Goal: Information Seeking & Learning: Learn about a topic

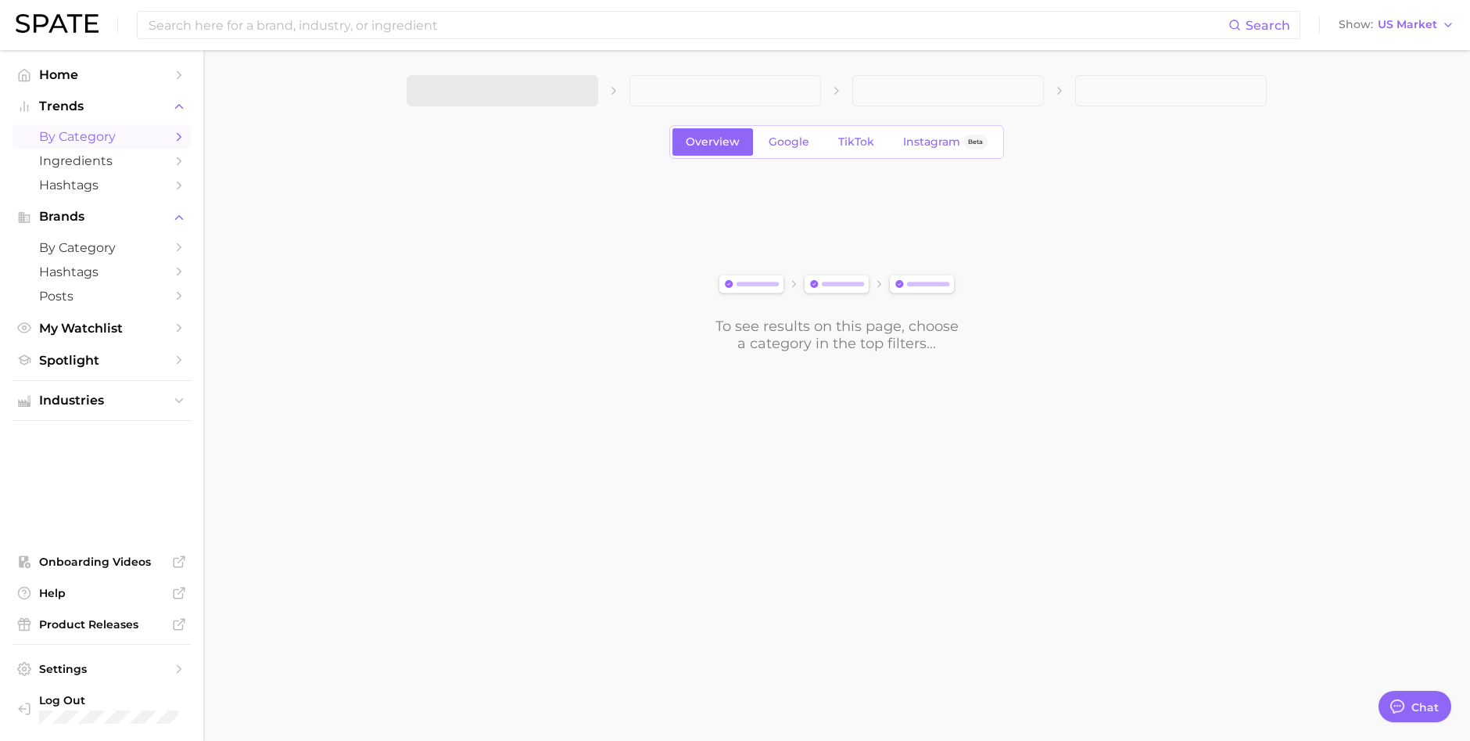
scroll to position [147, 0]
click at [99, 359] on span "Spotlight" at bounding box center [101, 360] width 125 height 15
type textarea "x"
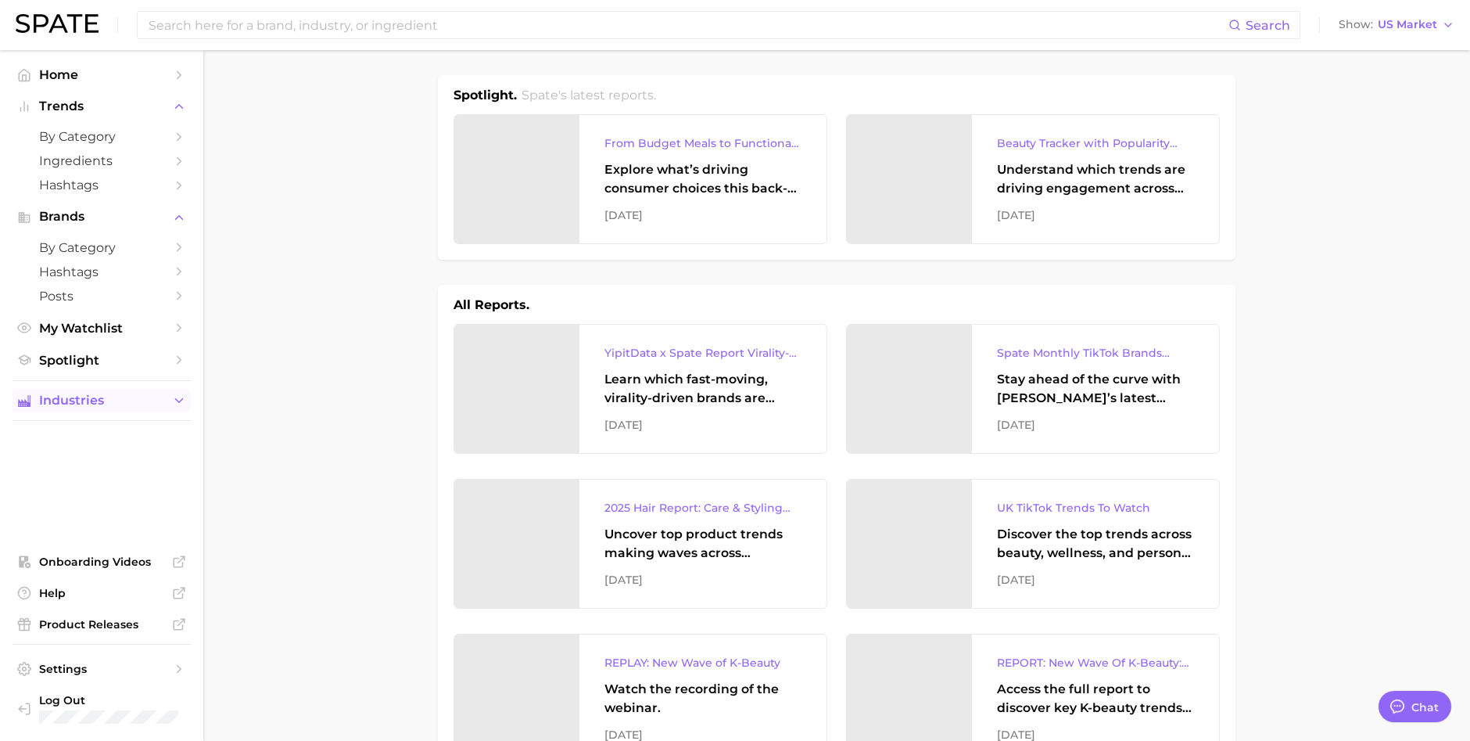
click at [109, 407] on span "Industries" at bounding box center [101, 400] width 125 height 14
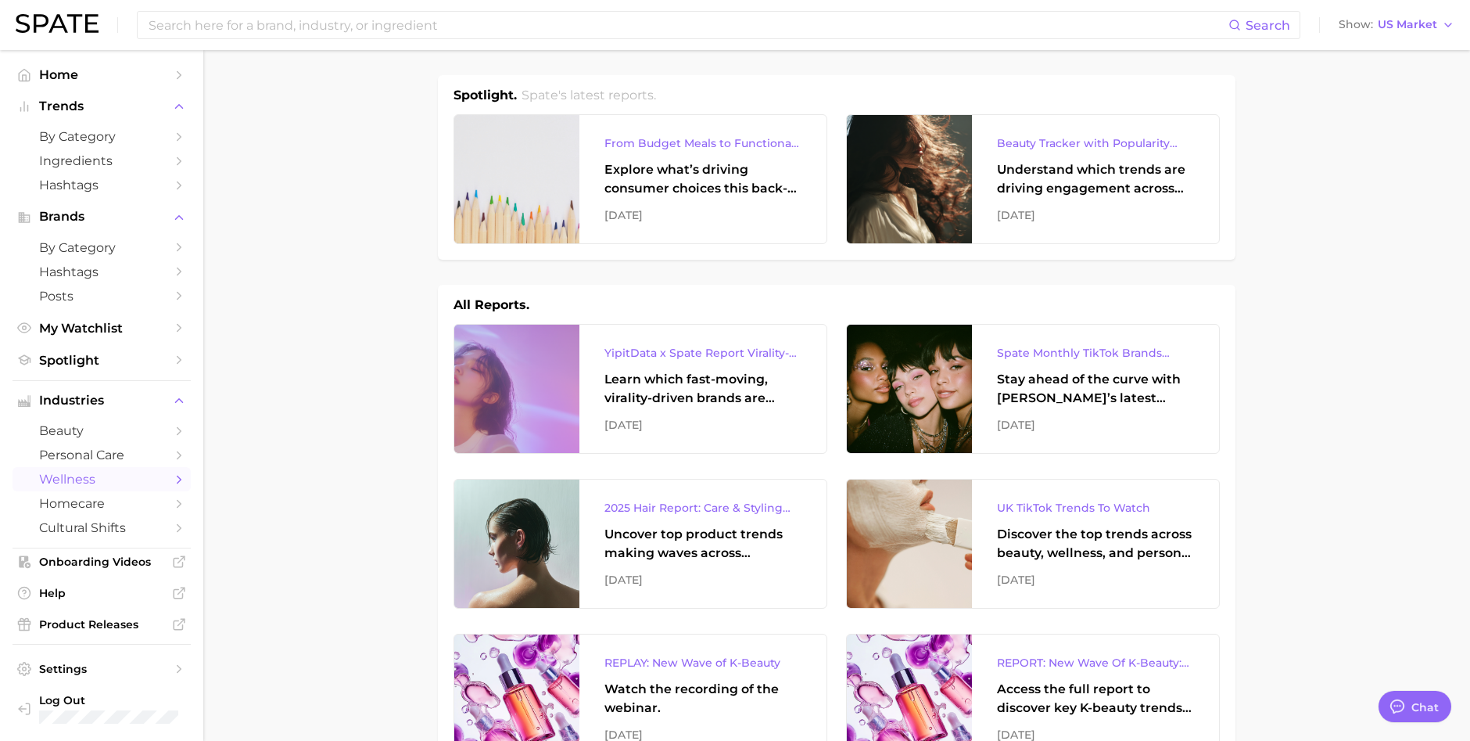
click at [79, 475] on span "wellness" at bounding box center [101, 479] width 125 height 15
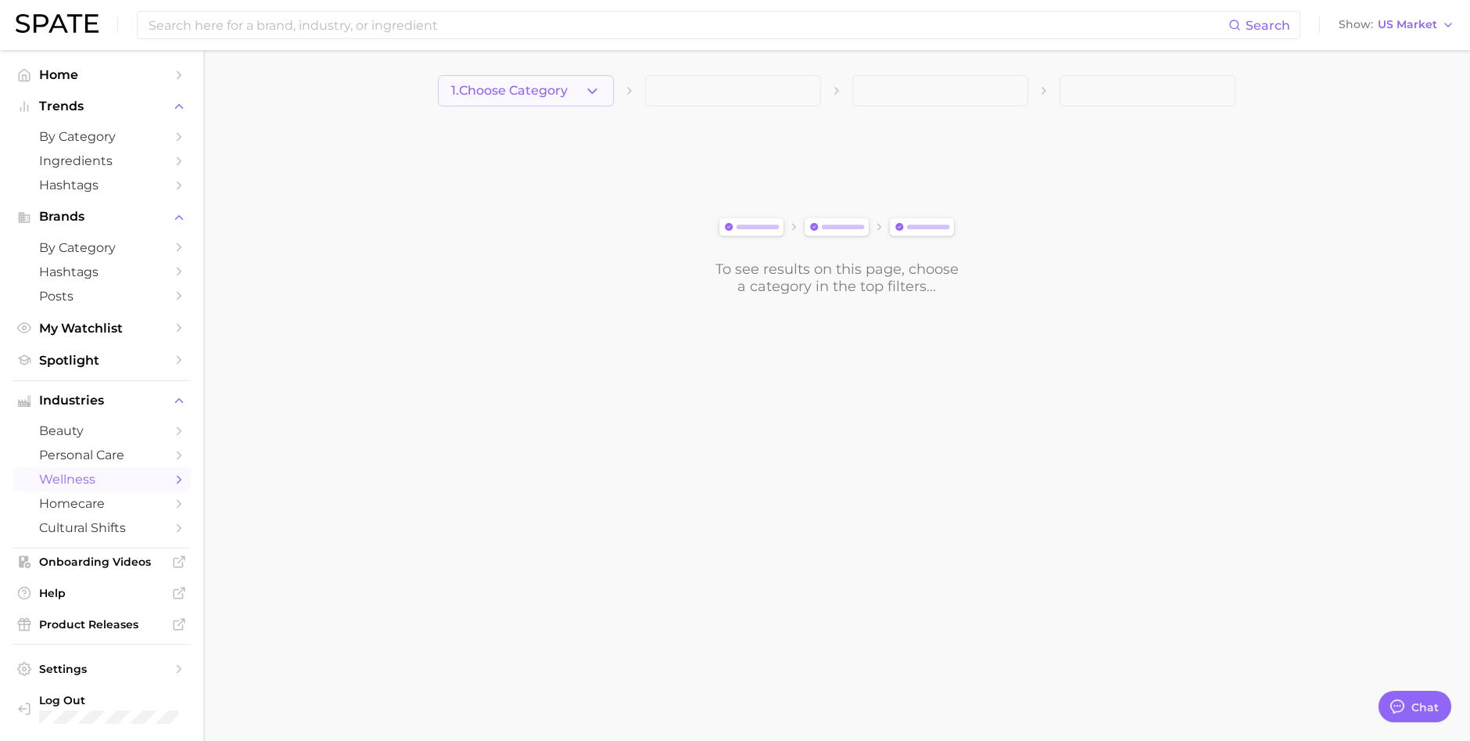
click at [590, 85] on icon "button" at bounding box center [592, 91] width 16 height 16
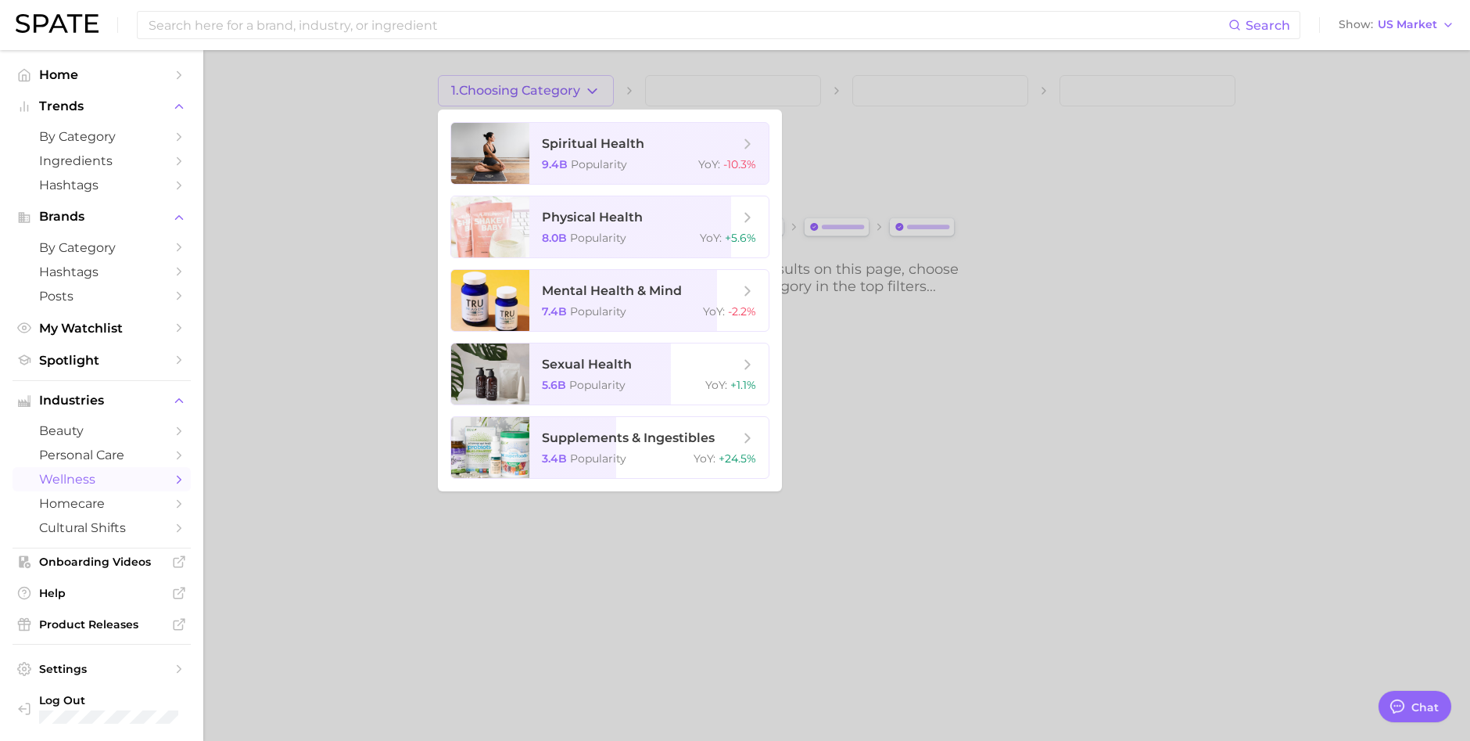
click at [1031, 132] on div at bounding box center [735, 370] width 1470 height 741
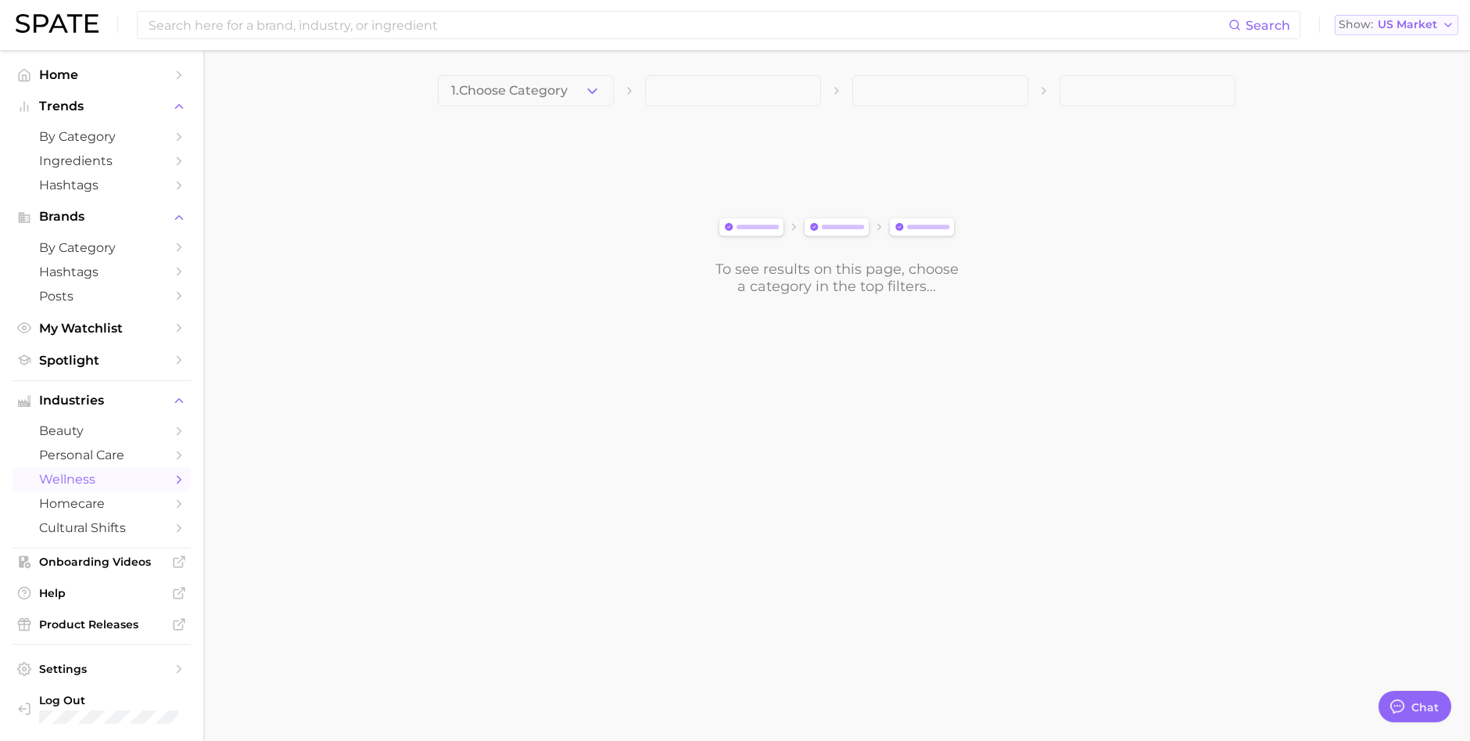
click at [1399, 30] on button "Show US Market" at bounding box center [1397, 25] width 124 height 20
click at [168, 76] on link "Home" at bounding box center [102, 75] width 178 height 24
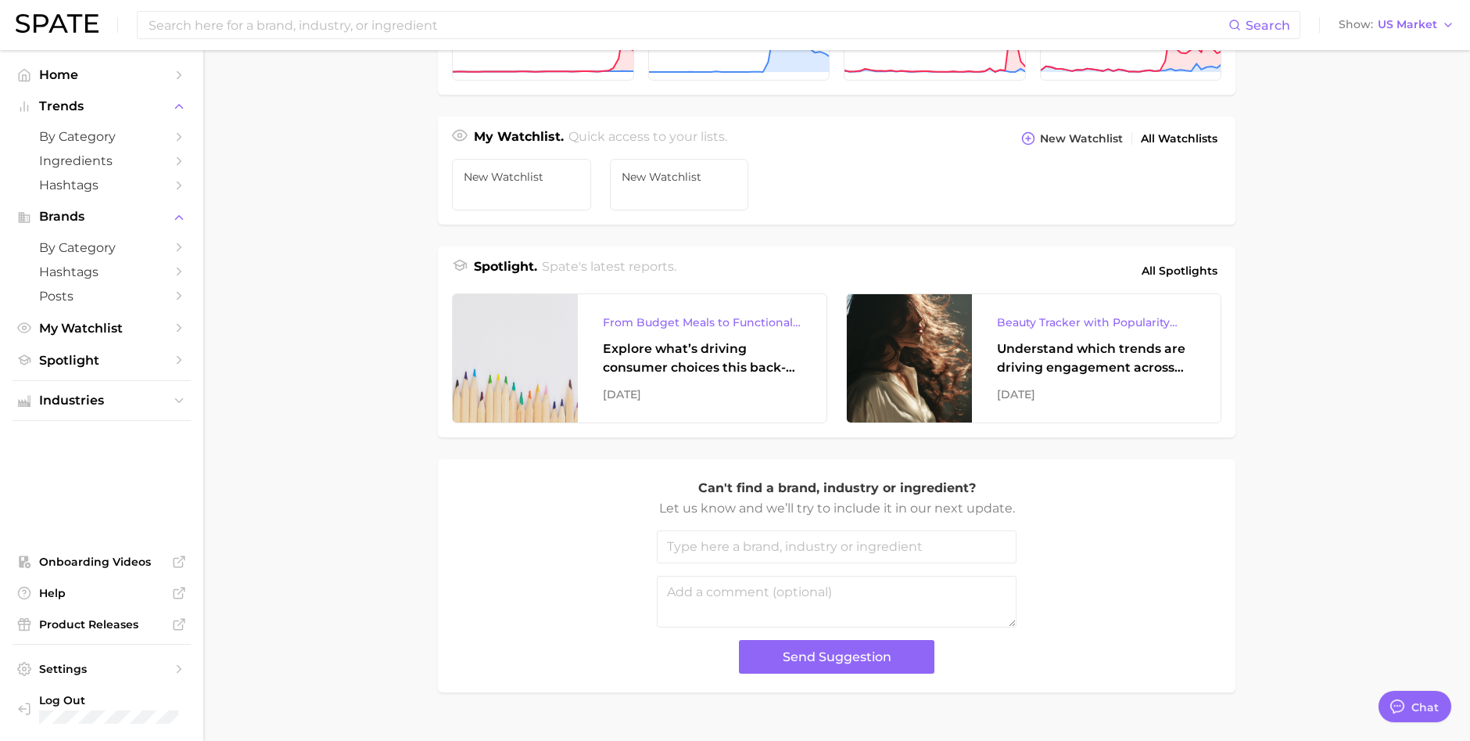
scroll to position [526, 0]
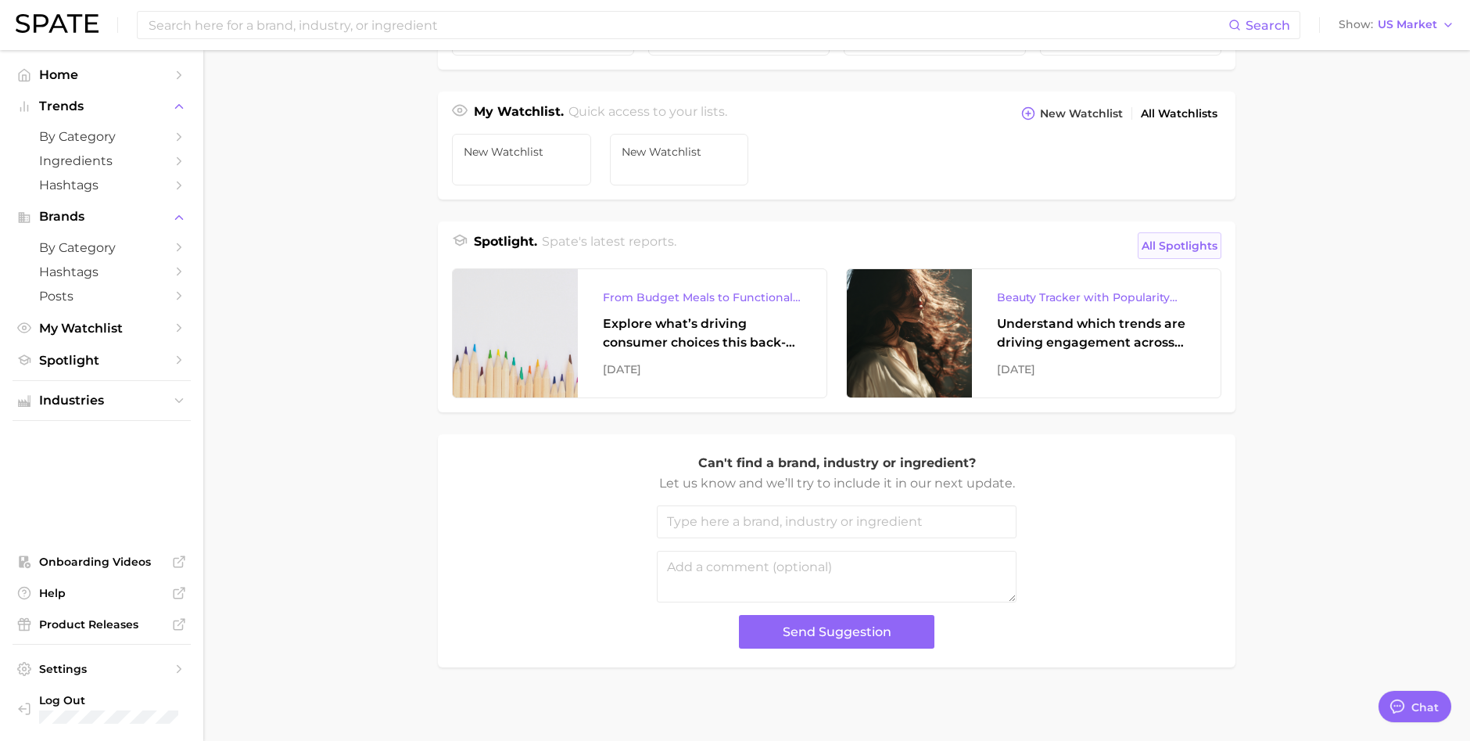
click at [1186, 249] on span "All Spotlights" at bounding box center [1180, 245] width 76 height 19
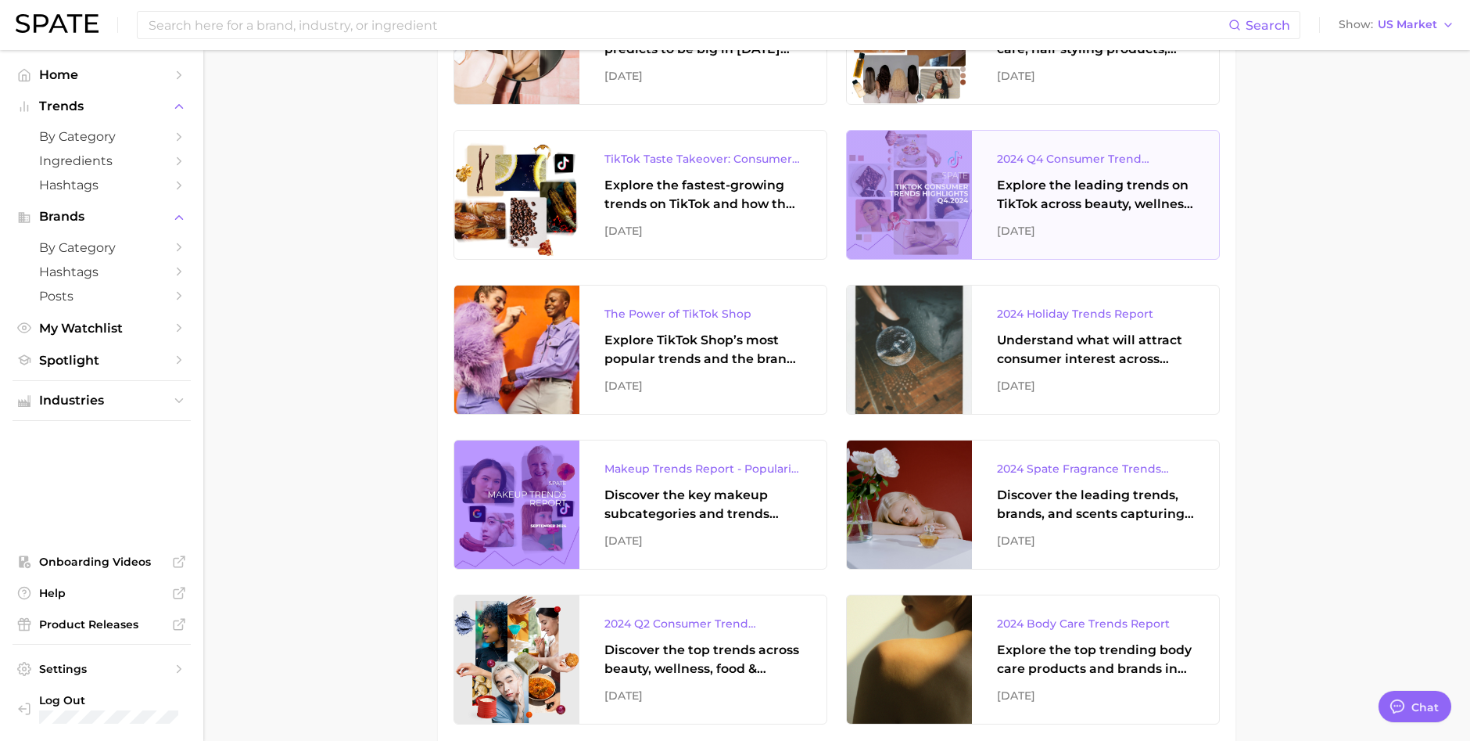
scroll to position [1883, 0]
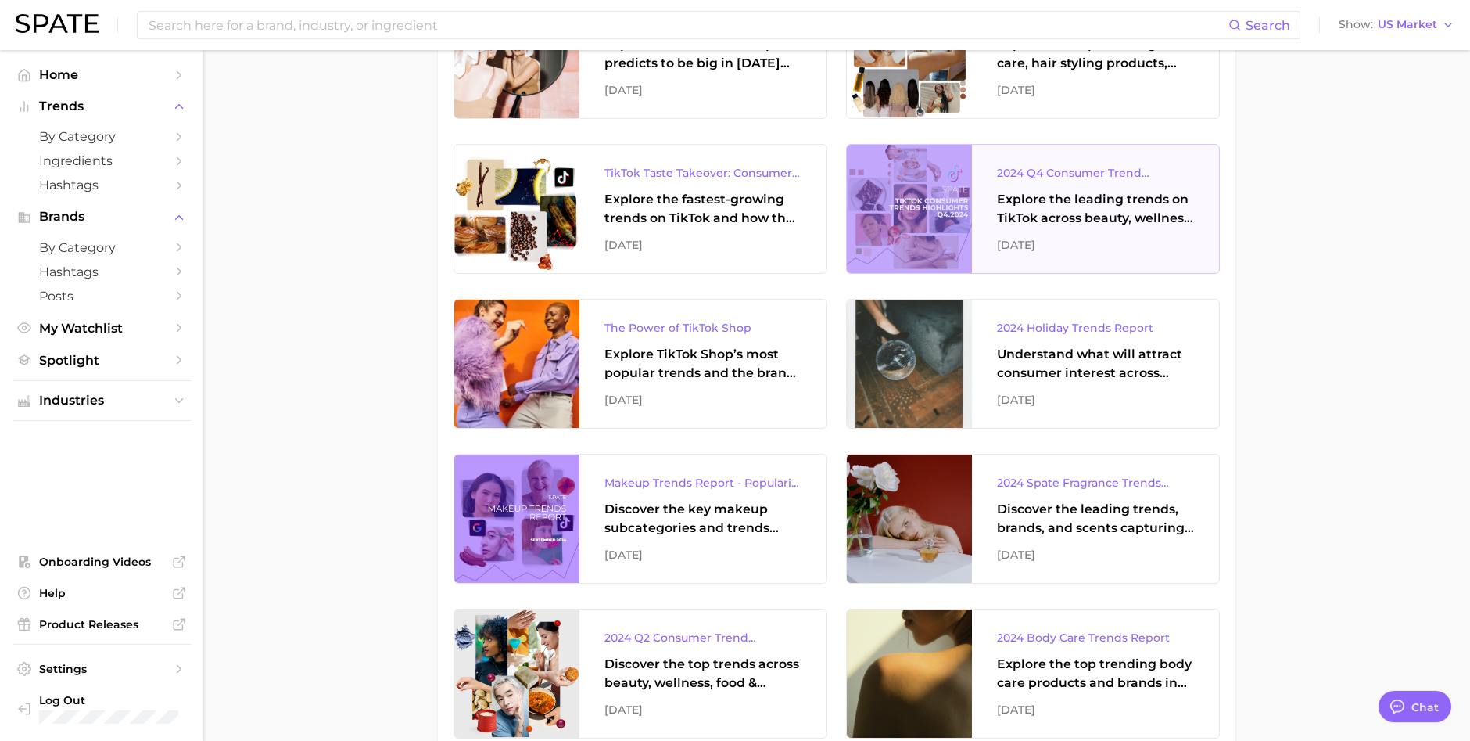
click at [1074, 163] on div "2024 Q4 Consumer Trend Highlights (TikTok)" at bounding box center [1095, 172] width 197 height 19
